Goal: Transaction & Acquisition: Purchase product/service

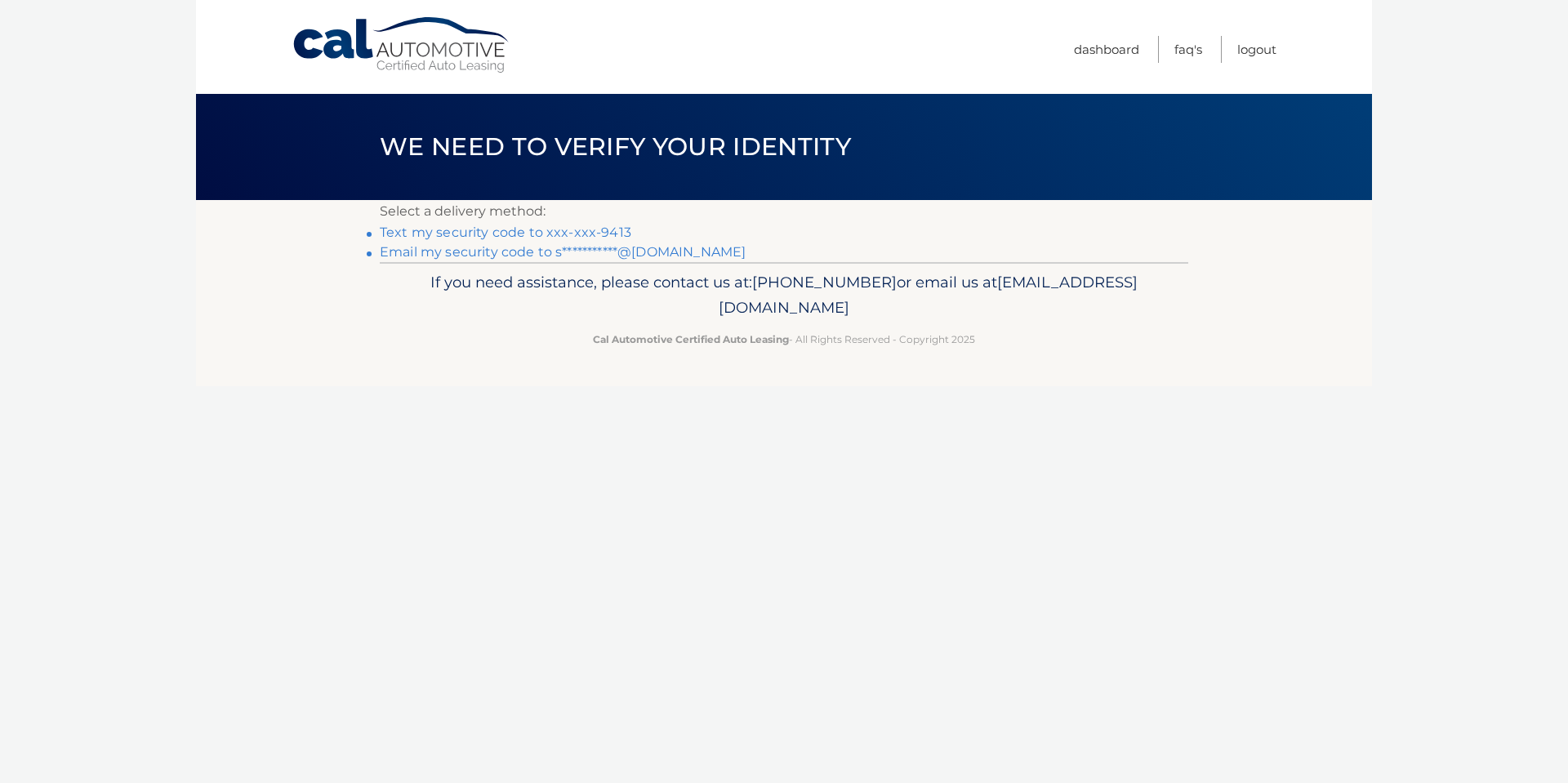
click at [463, 235] on link "Text my security code to xxx-xxx-9413" at bounding box center [505, 233] width 251 height 16
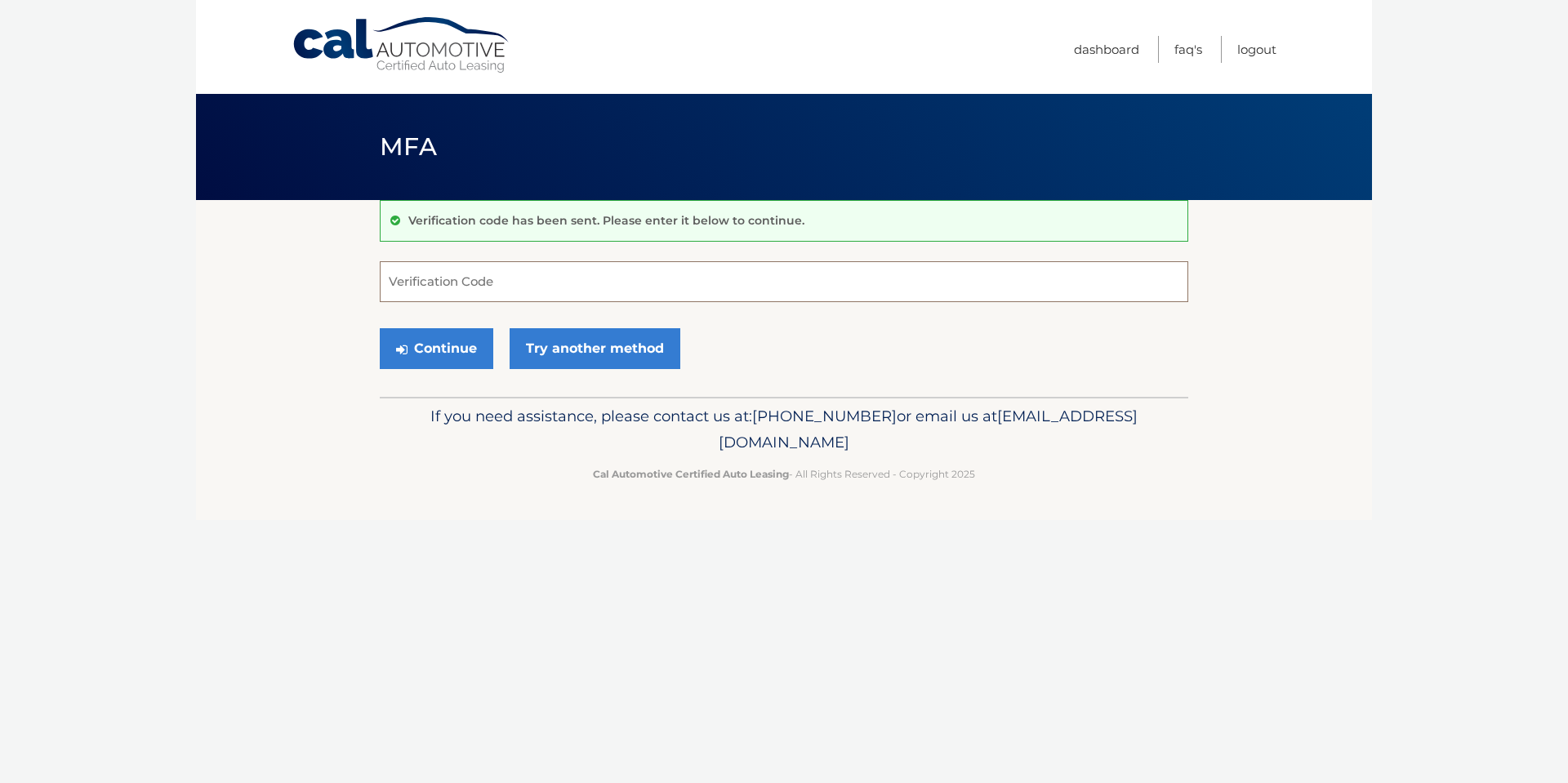
click at [451, 276] on input "Verification Code" at bounding box center [784, 281] width 808 height 41
type input "467161"
click at [435, 353] on button "Continue" at bounding box center [436, 349] width 114 height 41
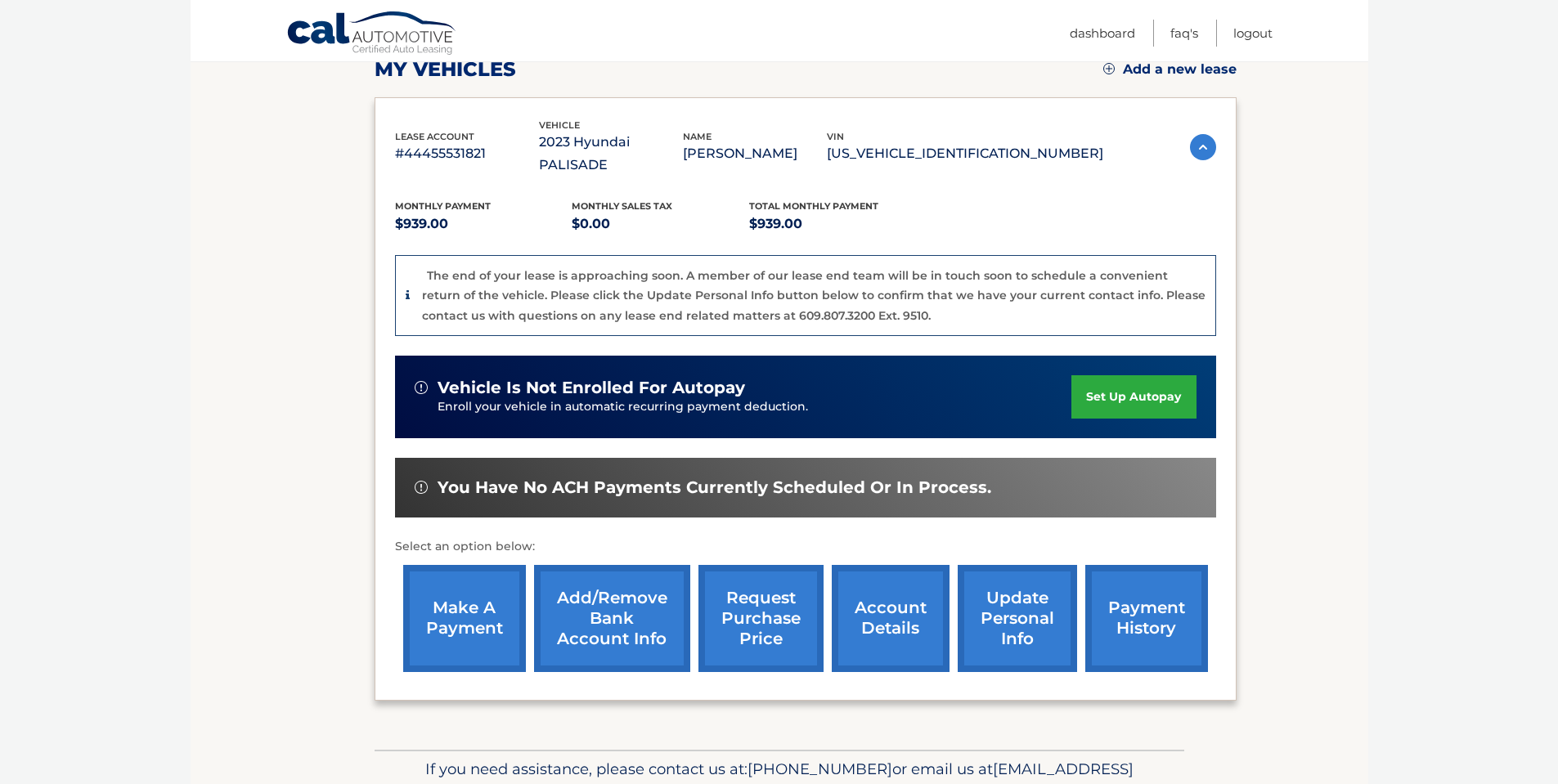
scroll to position [308, 0]
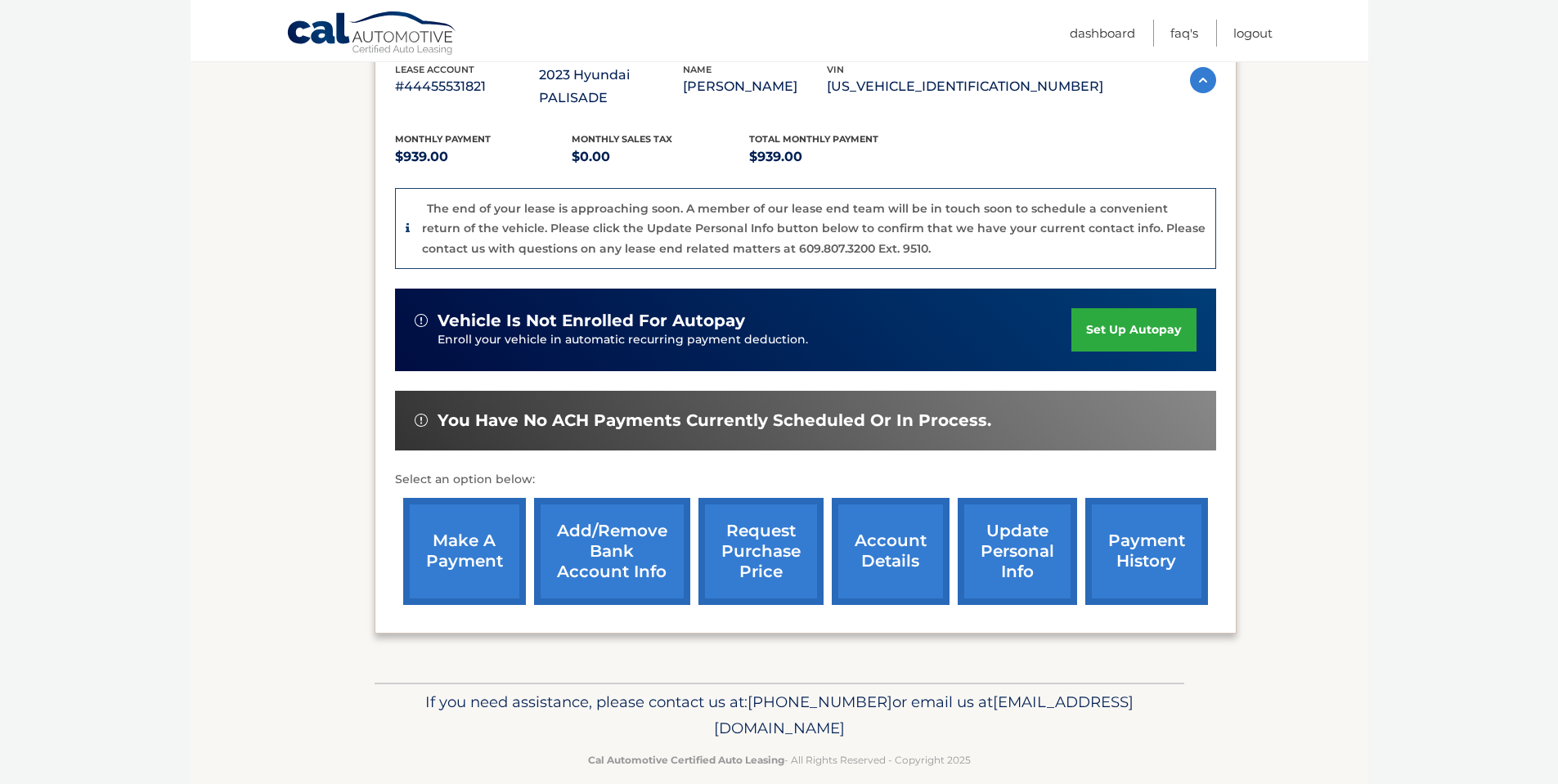
click at [1139, 525] on link "payment history" at bounding box center [1147, 552] width 123 height 107
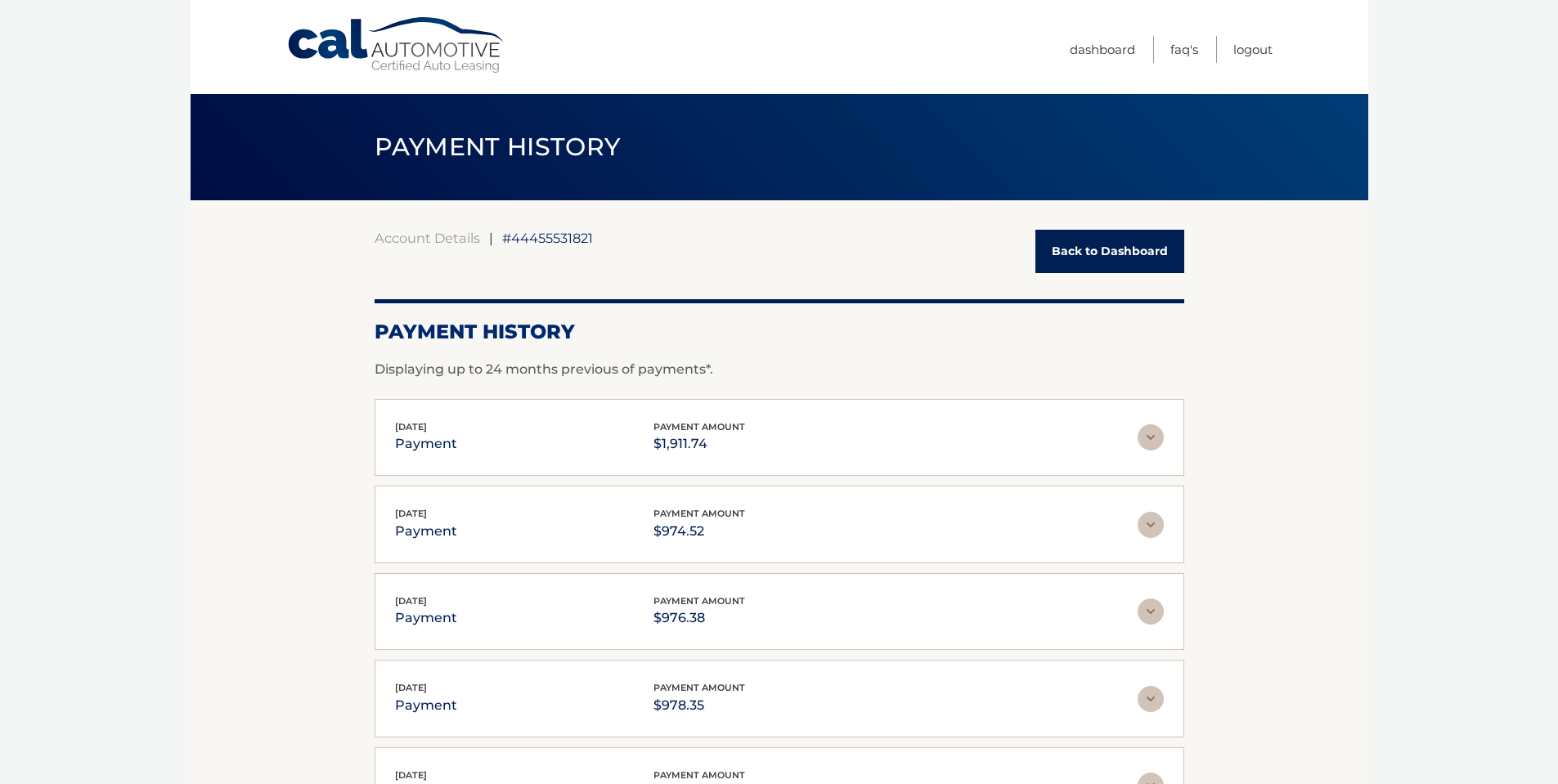
click at [1152, 439] on img at bounding box center [1150, 437] width 26 height 26
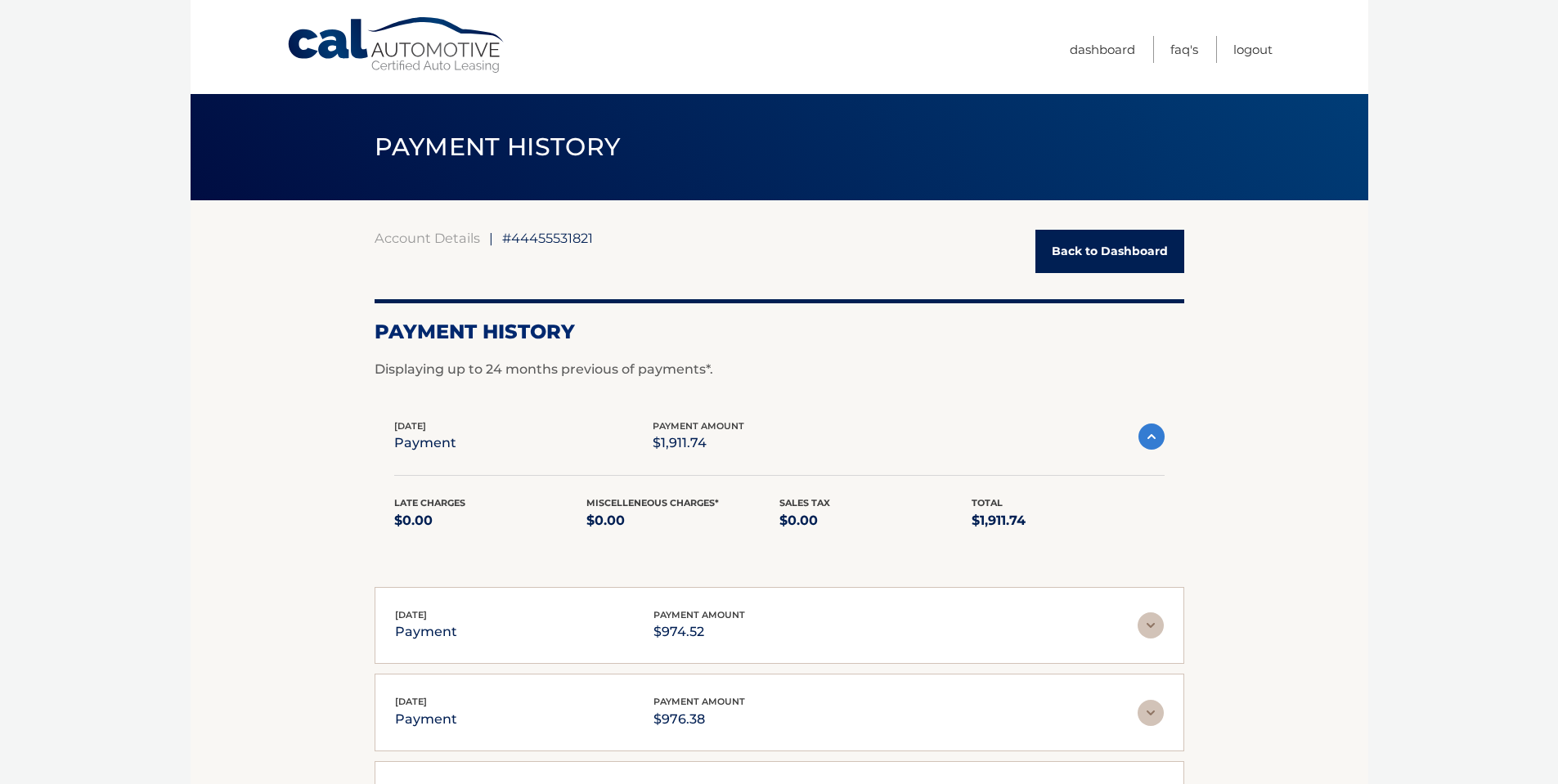
click at [1152, 441] on img at bounding box center [1151, 436] width 26 height 26
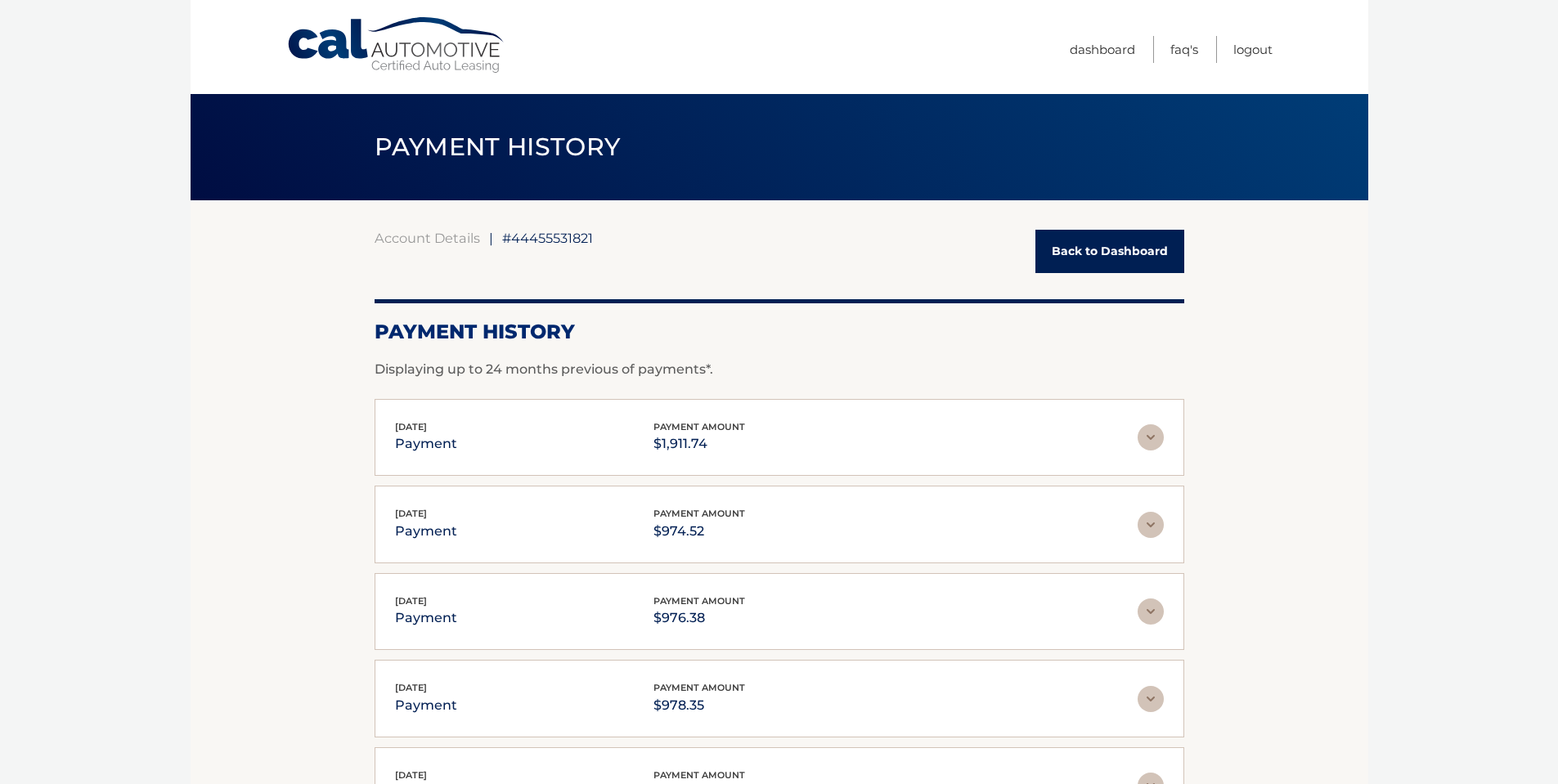
click at [1098, 257] on link "Back to Dashboard" at bounding box center [1110, 252] width 149 height 43
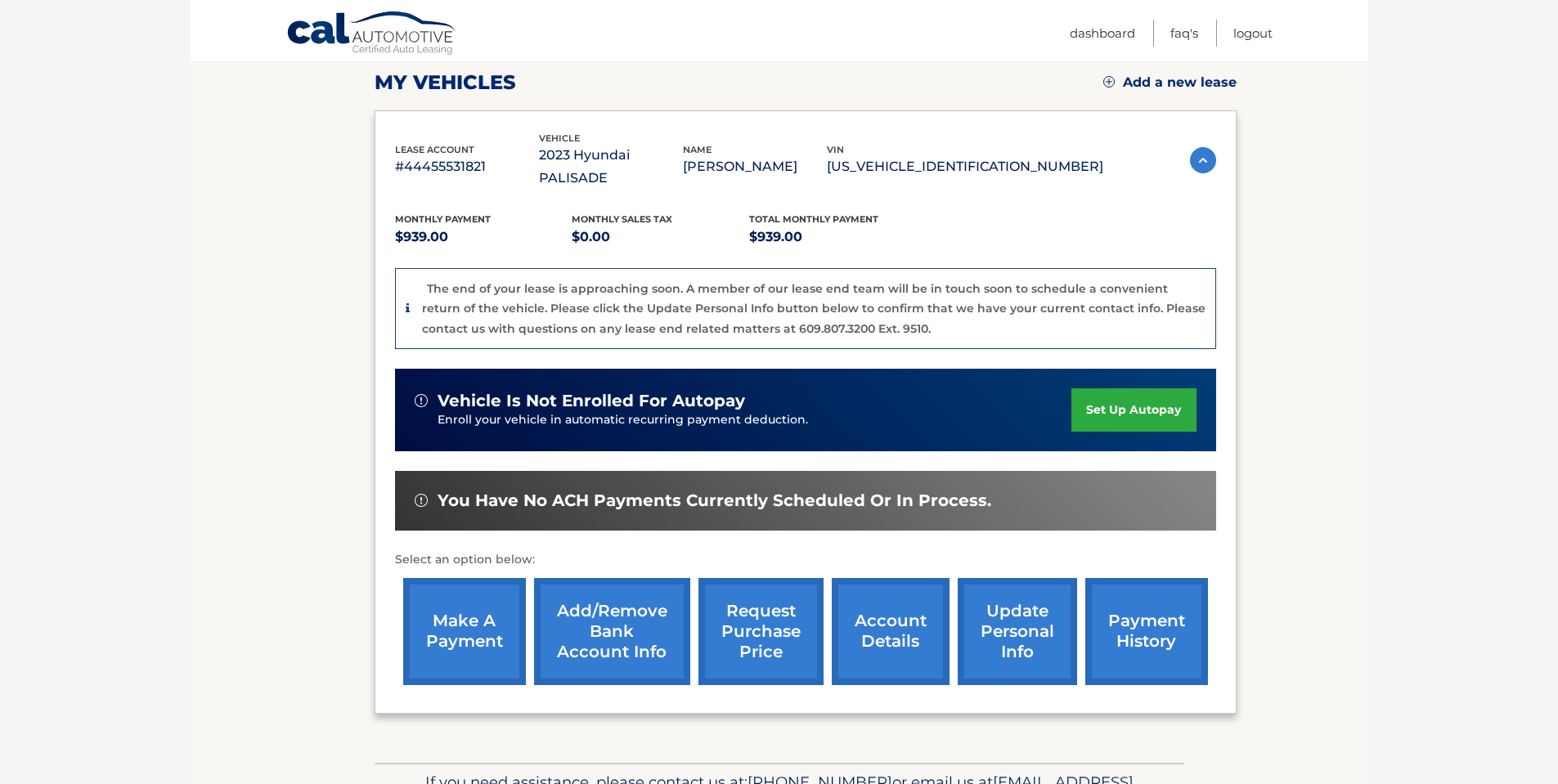
scroll to position [246, 0]
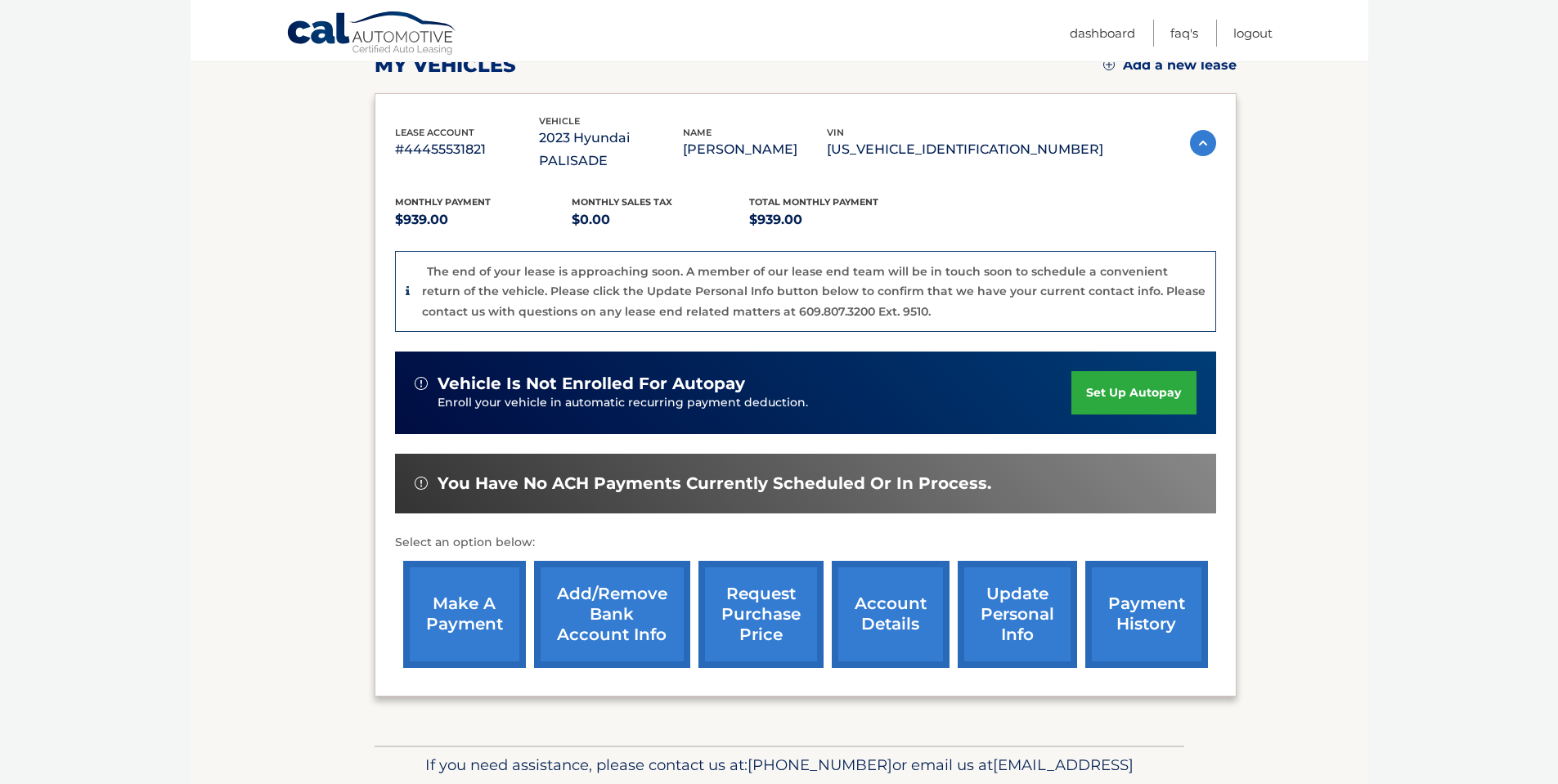
click at [859, 580] on link "account details" at bounding box center [891, 614] width 118 height 107
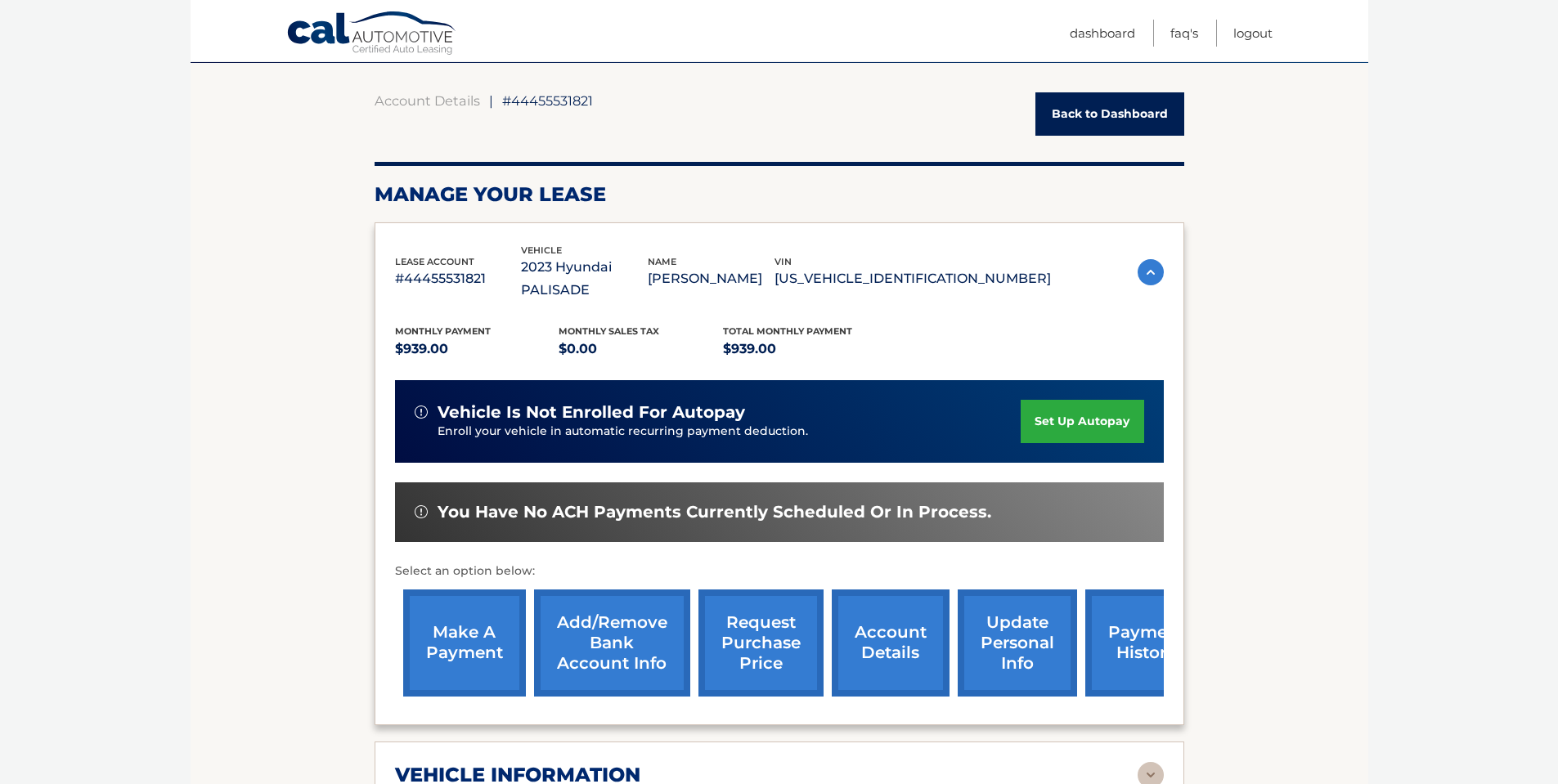
scroll to position [164, 0]
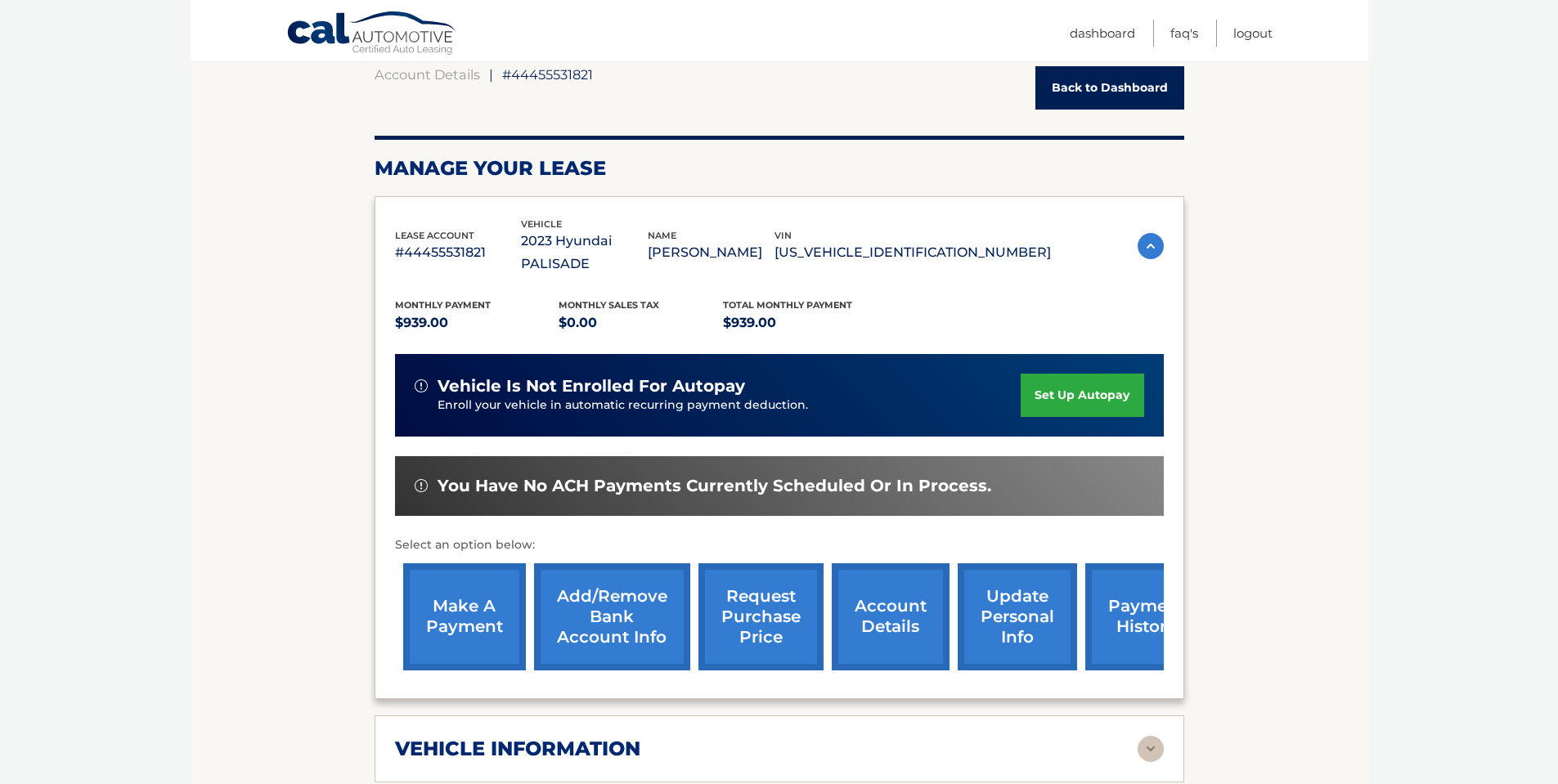
click at [484, 587] on link "make a payment" at bounding box center [464, 617] width 123 height 107
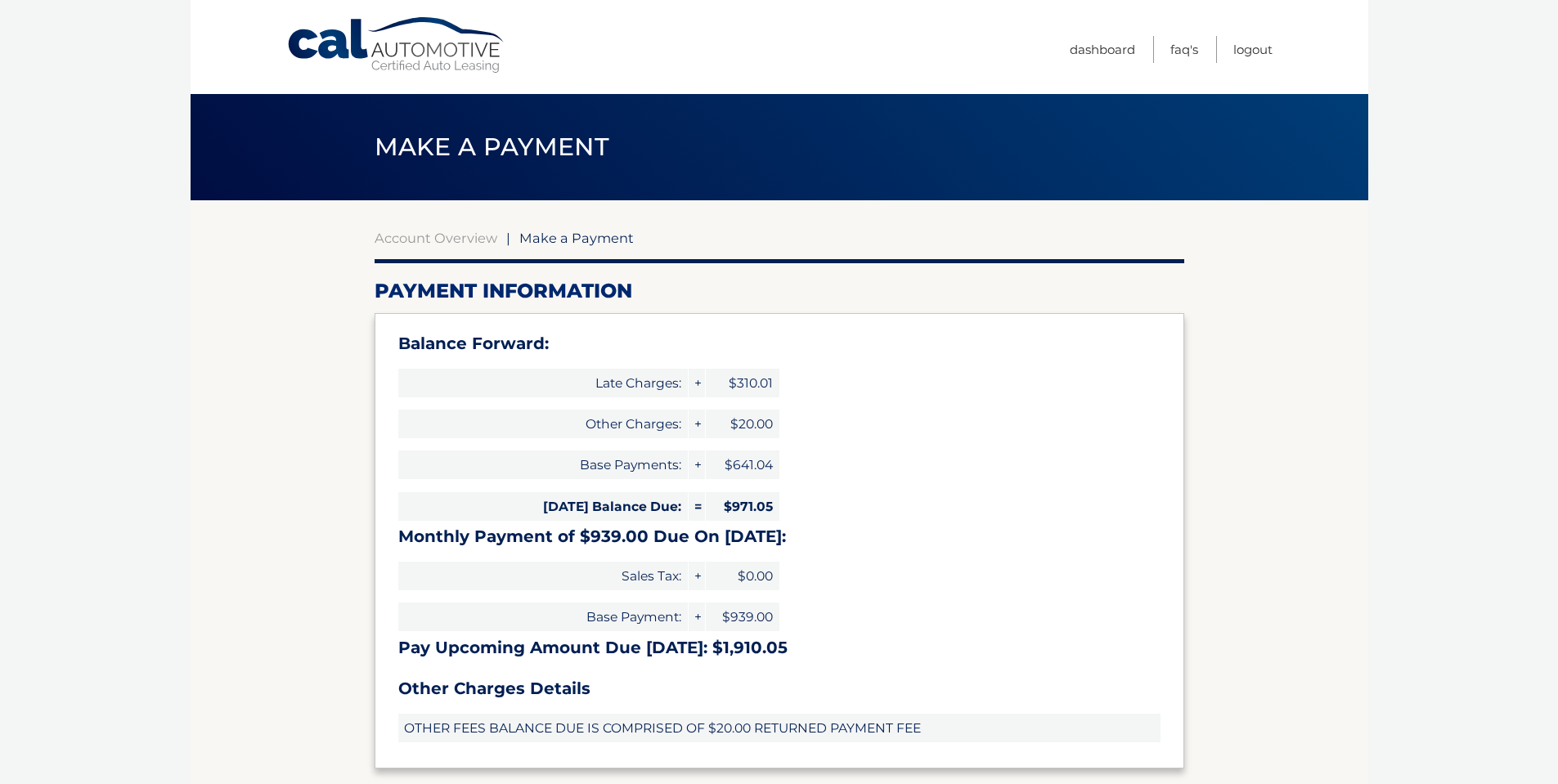
select select "MWIzYmFmMDktMjQ1Yi00YjAyLWEyNDItY2JkYWMyOWFhNDAy"
drag, startPoint x: 710, startPoint y: 647, endPoint x: 803, endPoint y: 641, distance: 93.2
click at [803, 641] on h3 "Pay Upcoming Amount Due [DATE]: $1,910.05" at bounding box center [779, 647] width 763 height 20
click at [1248, 48] on link "Logout" at bounding box center [1254, 50] width 39 height 27
